Goal: Task Accomplishment & Management: Manage account settings

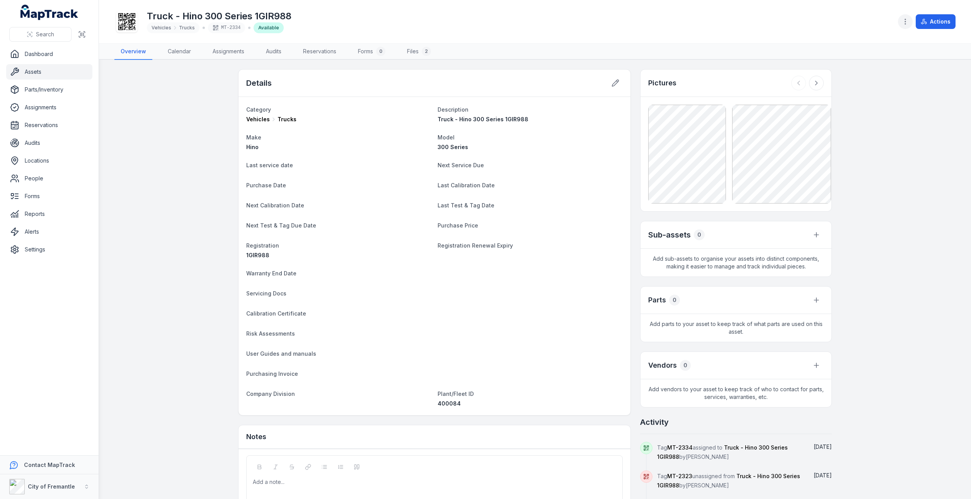
click at [906, 21] on circle "button" at bounding box center [905, 21] width 1 height 1
click at [908, 19] on icon "button" at bounding box center [906, 22] width 8 height 8
click at [937, 24] on button "Actions" at bounding box center [936, 21] width 40 height 15
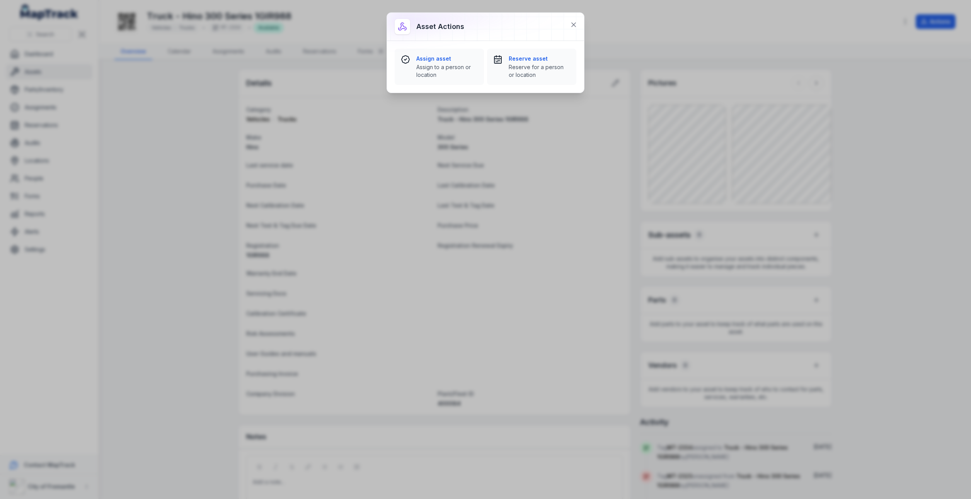
click at [937, 23] on div "Asset actions Assign asset Assign to a person or location Reserve asset Reserve…" at bounding box center [485, 249] width 971 height 499
click at [370, 219] on div "Asset actions Assign asset Assign to a person or location Reserve asset Reserve…" at bounding box center [485, 249] width 971 height 499
click at [574, 25] on icon at bounding box center [574, 25] width 4 height 4
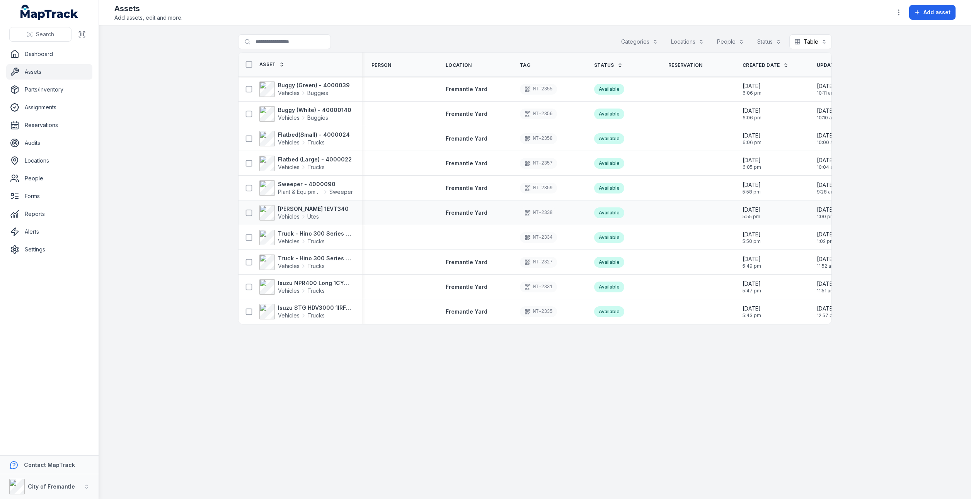
click at [400, 213] on div at bounding box center [399, 213] width 74 height 6
click at [407, 211] on div at bounding box center [399, 213] width 74 height 6
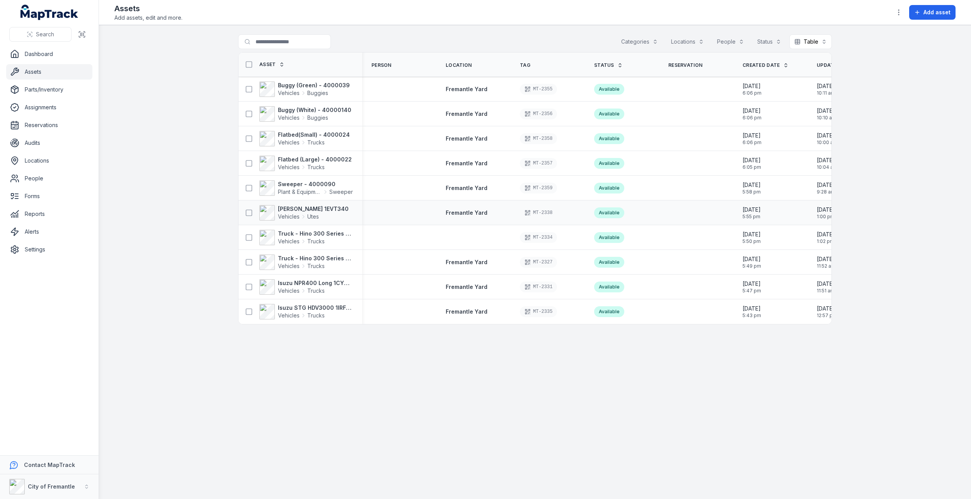
click at [339, 209] on div "[PERSON_NAME] 1EVT340 Vehicles Utes" at bounding box center [297, 212] width 111 height 15
click at [353, 422] on main "Search for assets Categories Locations People Status Table ***** Asset Person L…" at bounding box center [535, 262] width 872 height 474
click at [338, 211] on div "[PERSON_NAME] 1EVT340 Vehicles Utes" at bounding box center [297, 212] width 111 height 15
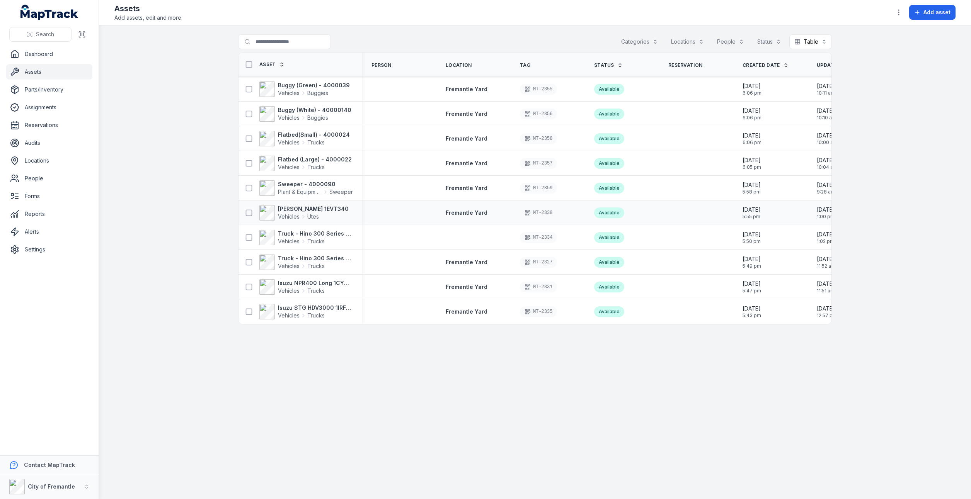
click at [338, 211] on div "[PERSON_NAME] 1EVT340 Vehicles Utes" at bounding box center [297, 212] width 111 height 15
click at [308, 211] on strong "[PERSON_NAME] 1EVT340" at bounding box center [313, 209] width 71 height 8
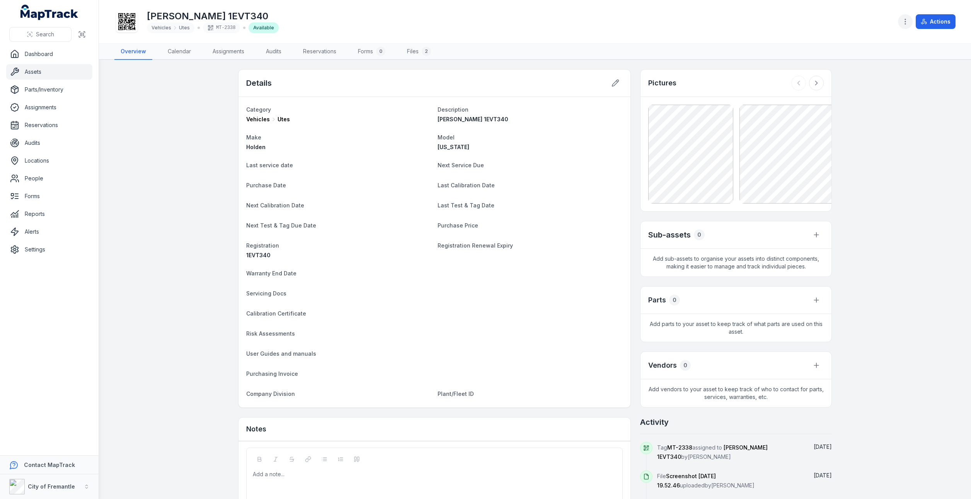
click at [903, 20] on icon "button" at bounding box center [906, 22] width 8 height 8
click at [865, 80] on div "Edit asset fields" at bounding box center [867, 77] width 87 height 14
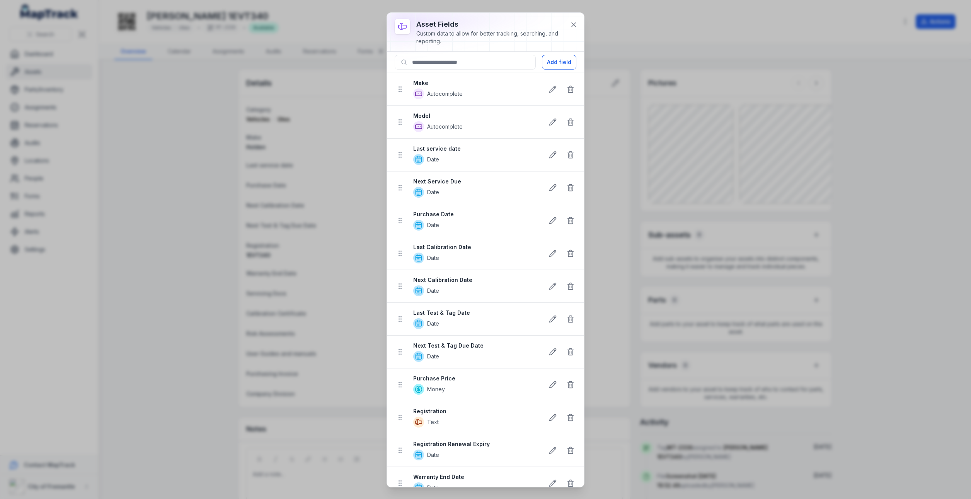
click at [907, 26] on div "asset fields Custom data to allow for better tracking, searching, and reporting…" at bounding box center [485, 249] width 971 height 499
click at [580, 27] on button at bounding box center [573, 24] width 15 height 15
